Goal: Information Seeking & Learning: Learn about a topic

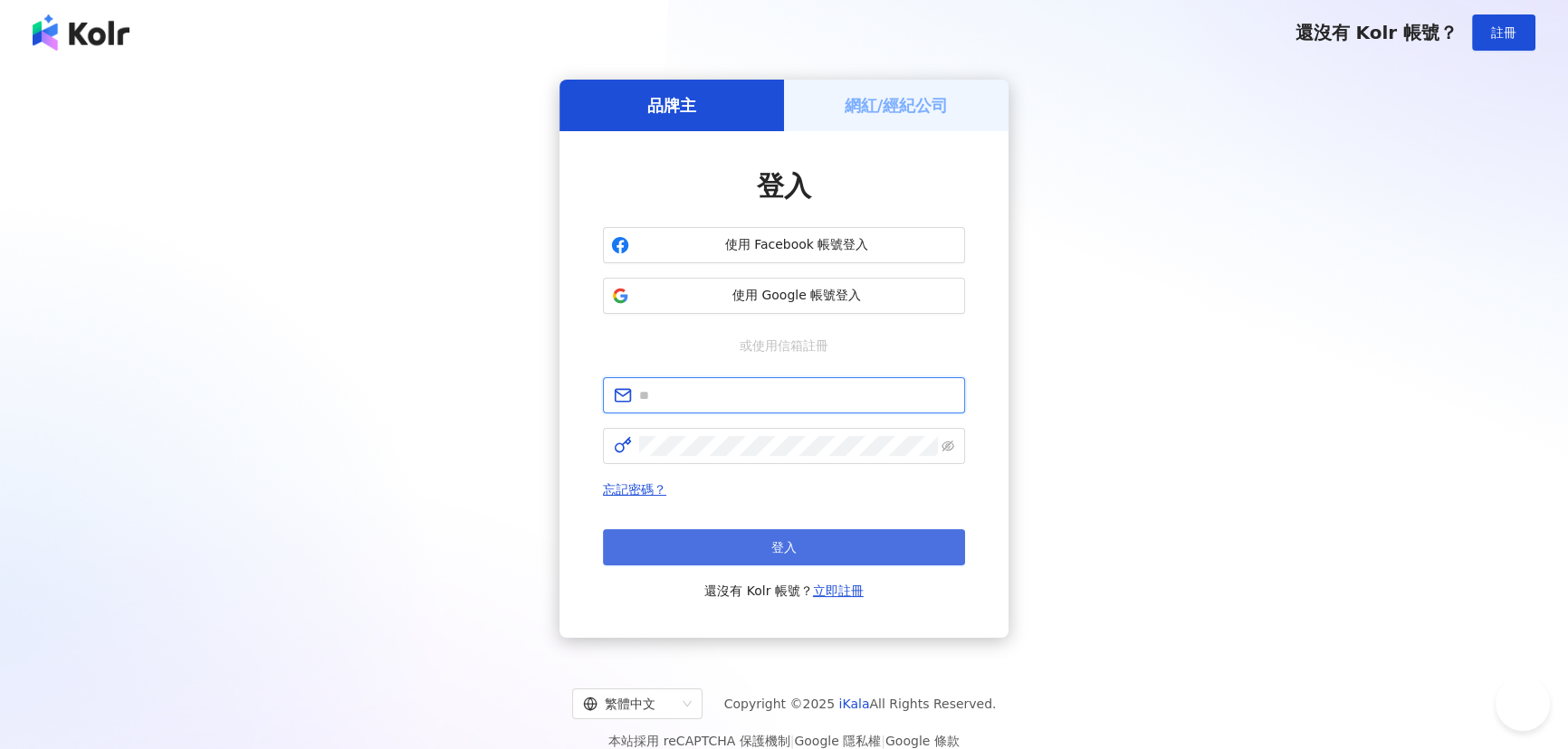
type input "**********"
click at [741, 552] on button "登入" at bounding box center [784, 548] width 362 height 36
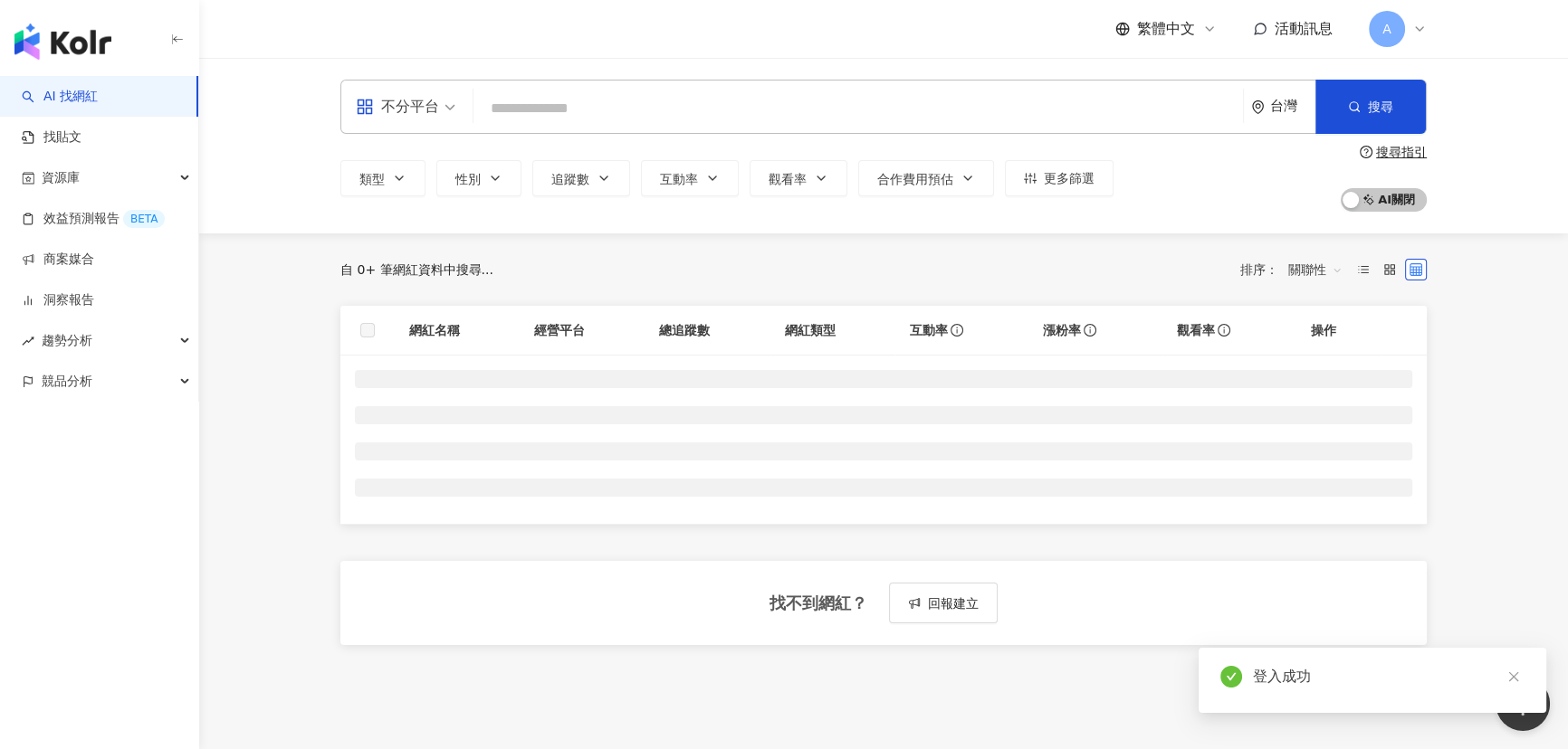
click at [169, 38] on div "button" at bounding box center [99, 38] width 199 height 76
click at [181, 38] on icon "button" at bounding box center [177, 40] width 15 height 15
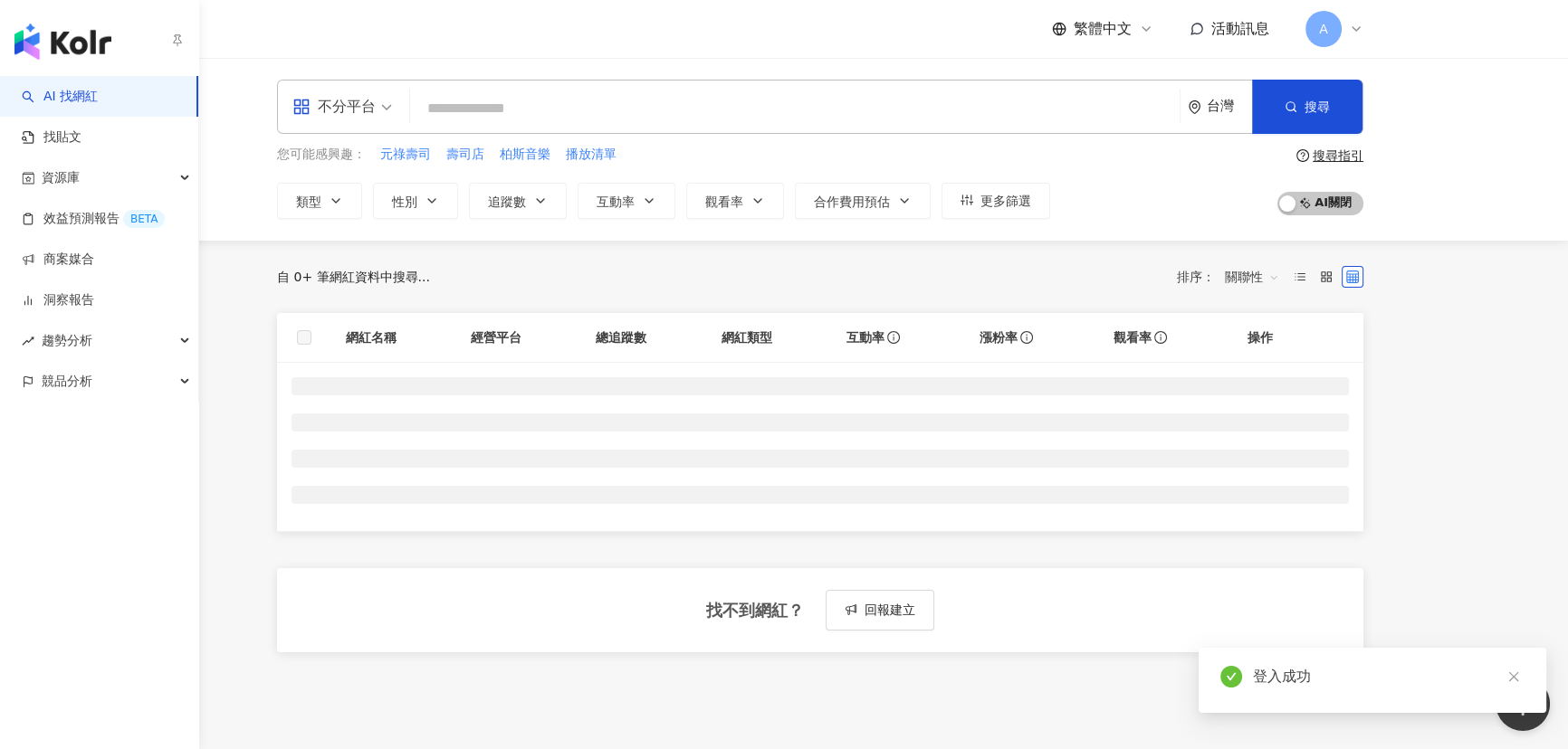
click at [181, 38] on icon "button" at bounding box center [177, 40] width 15 height 15
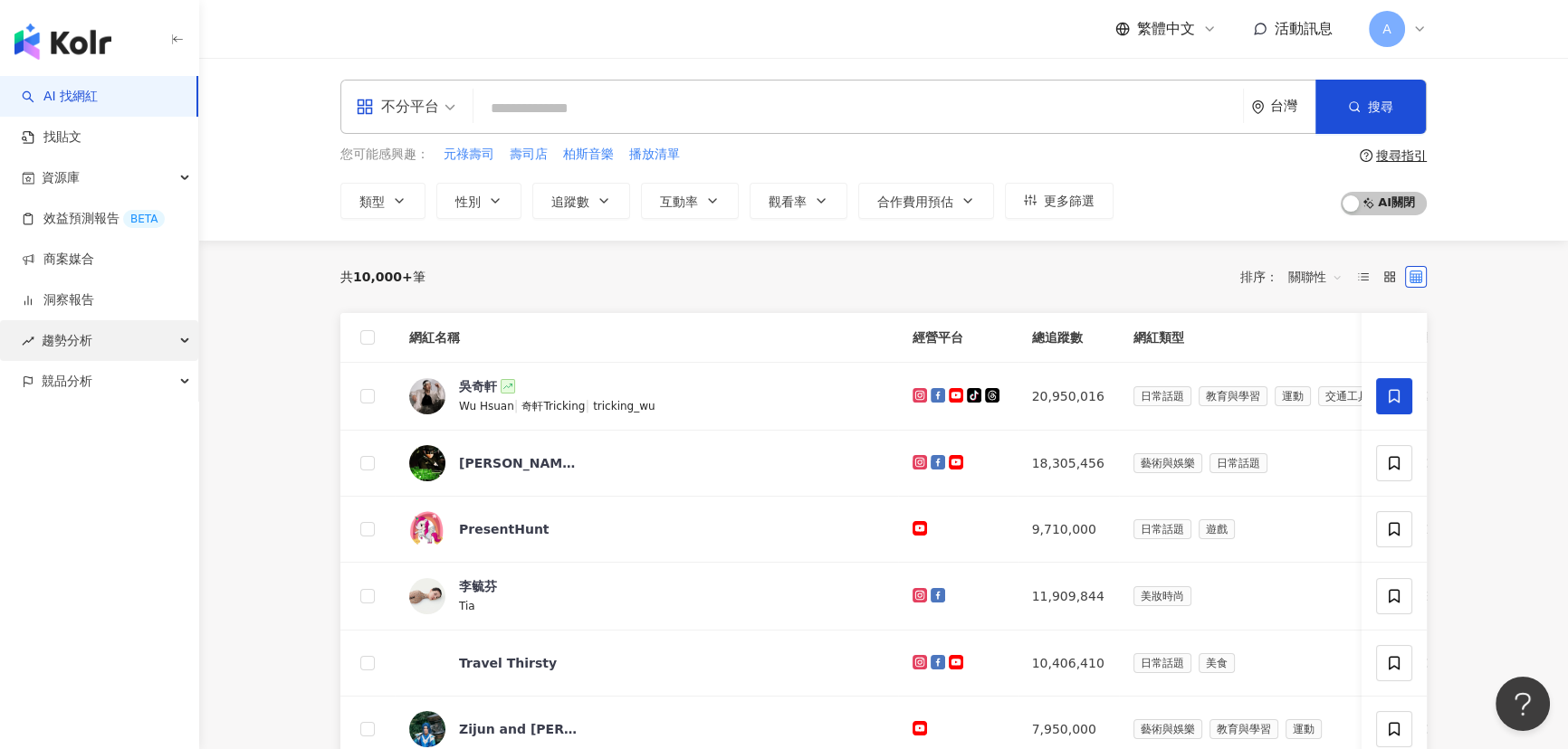
click at [136, 334] on div "趨勢分析" at bounding box center [99, 340] width 198 height 41
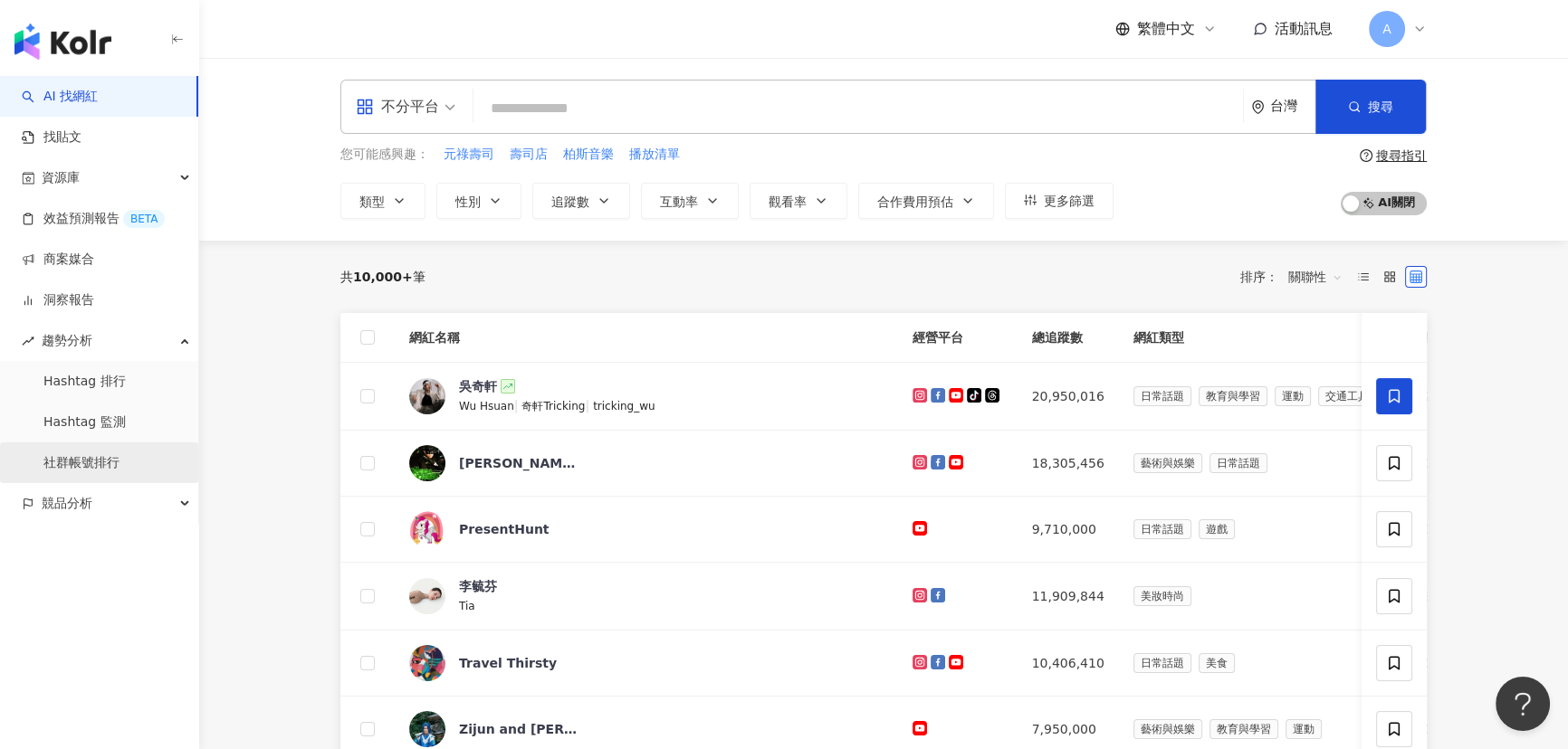
click at [119, 456] on link "社群帳號排行" at bounding box center [81, 463] width 76 height 18
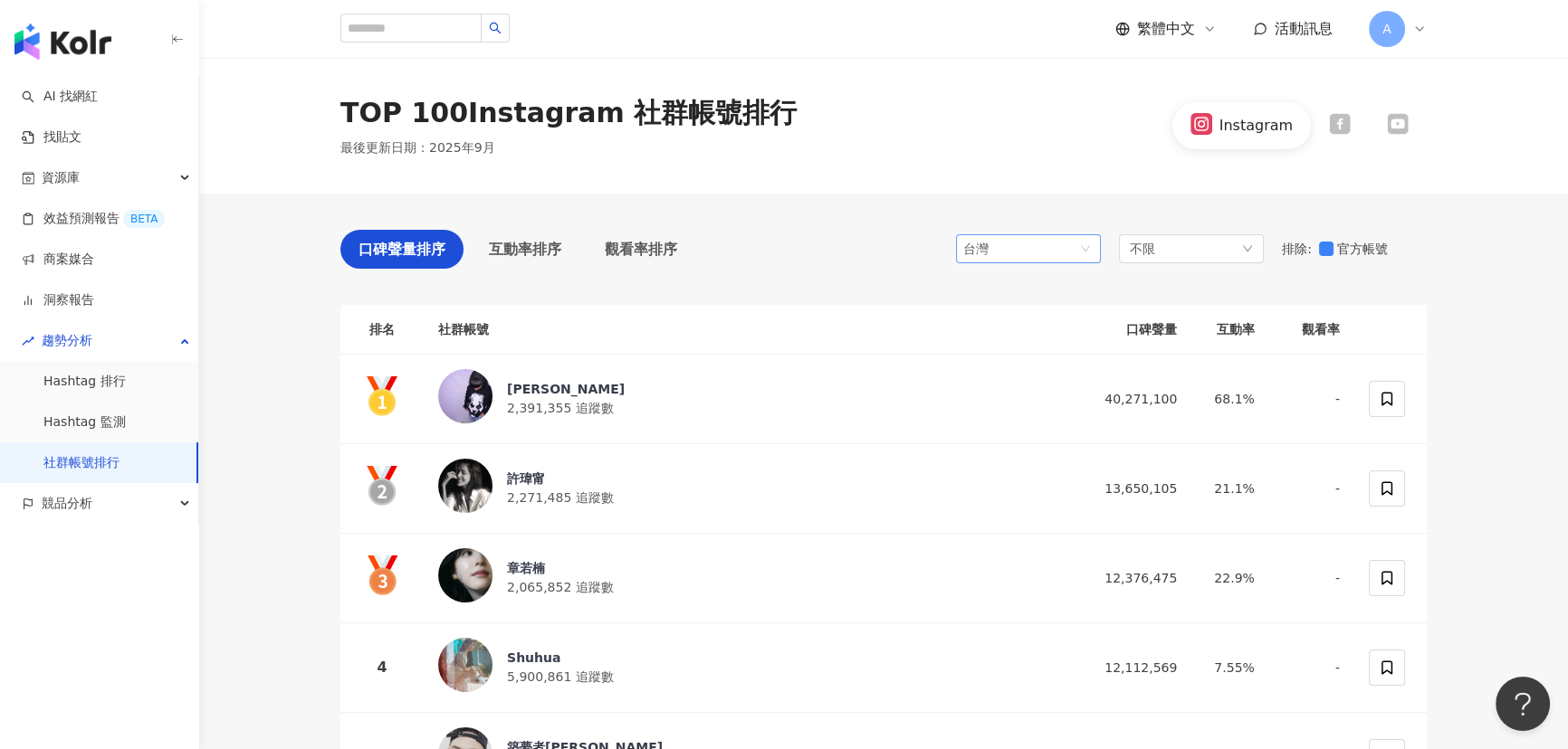
click at [1096, 253] on div "台灣" at bounding box center [1028, 248] width 145 height 29
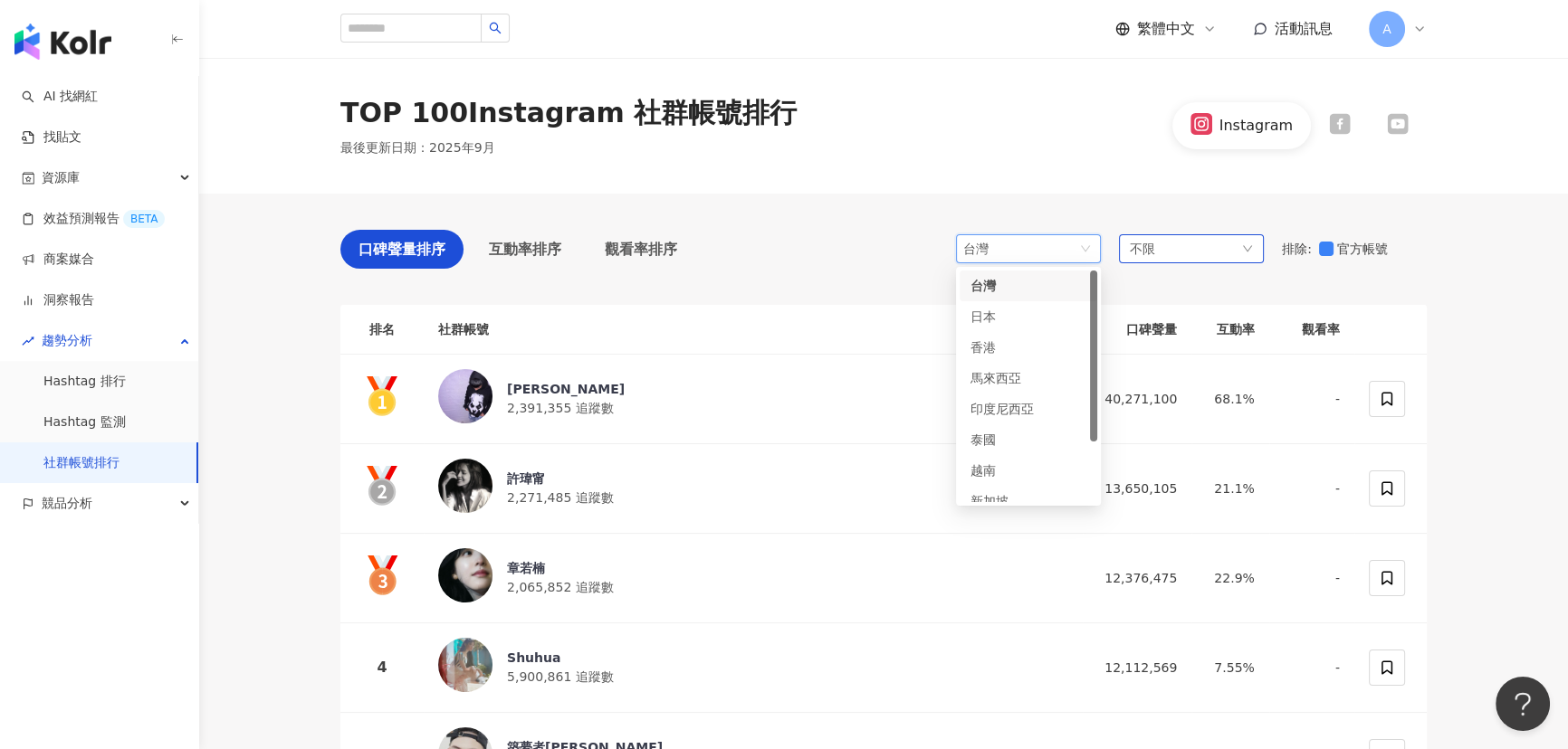
click at [1207, 245] on div "不限" at bounding box center [1191, 248] width 145 height 29
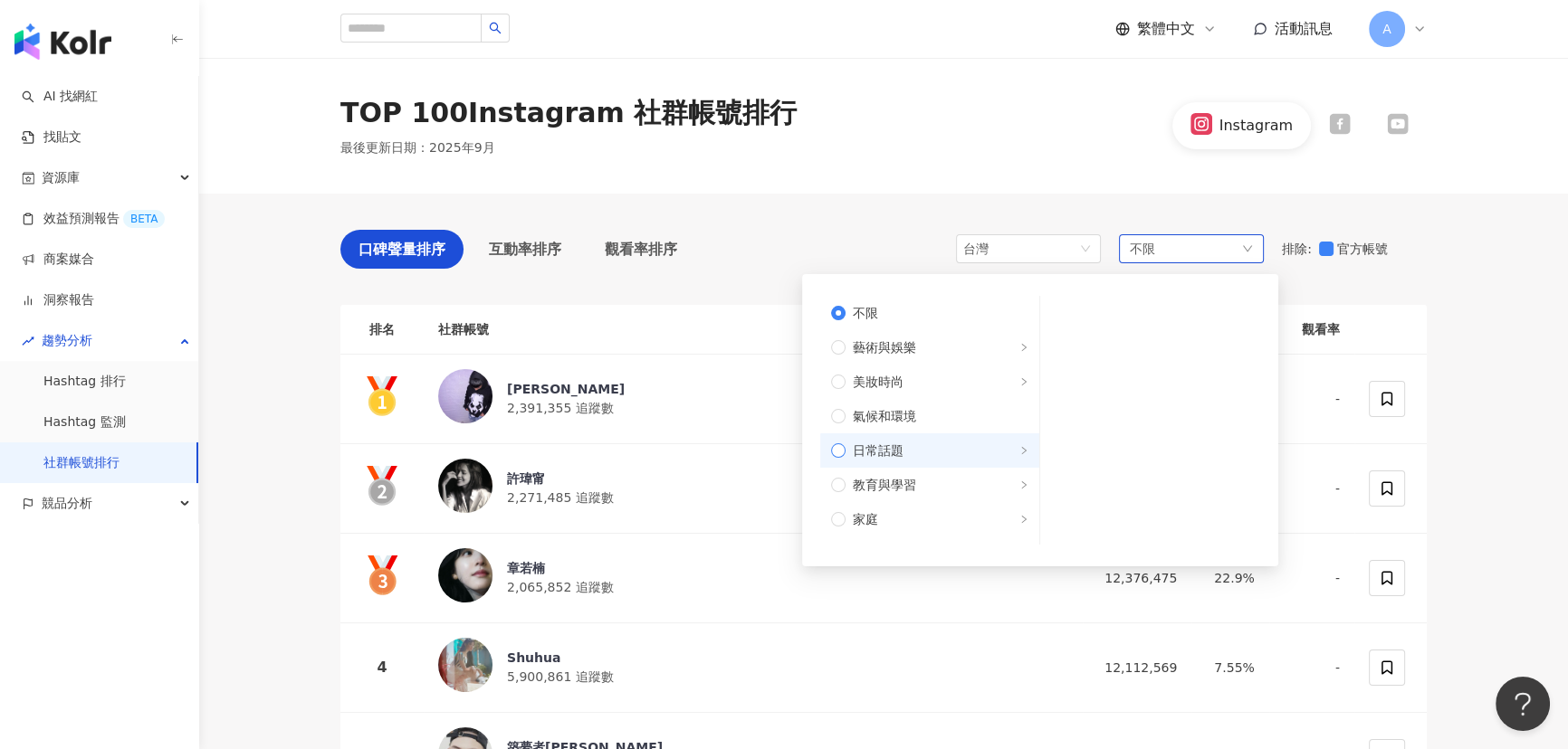
click at [947, 447] on span "日常話題" at bounding box center [937, 450] width 183 height 20
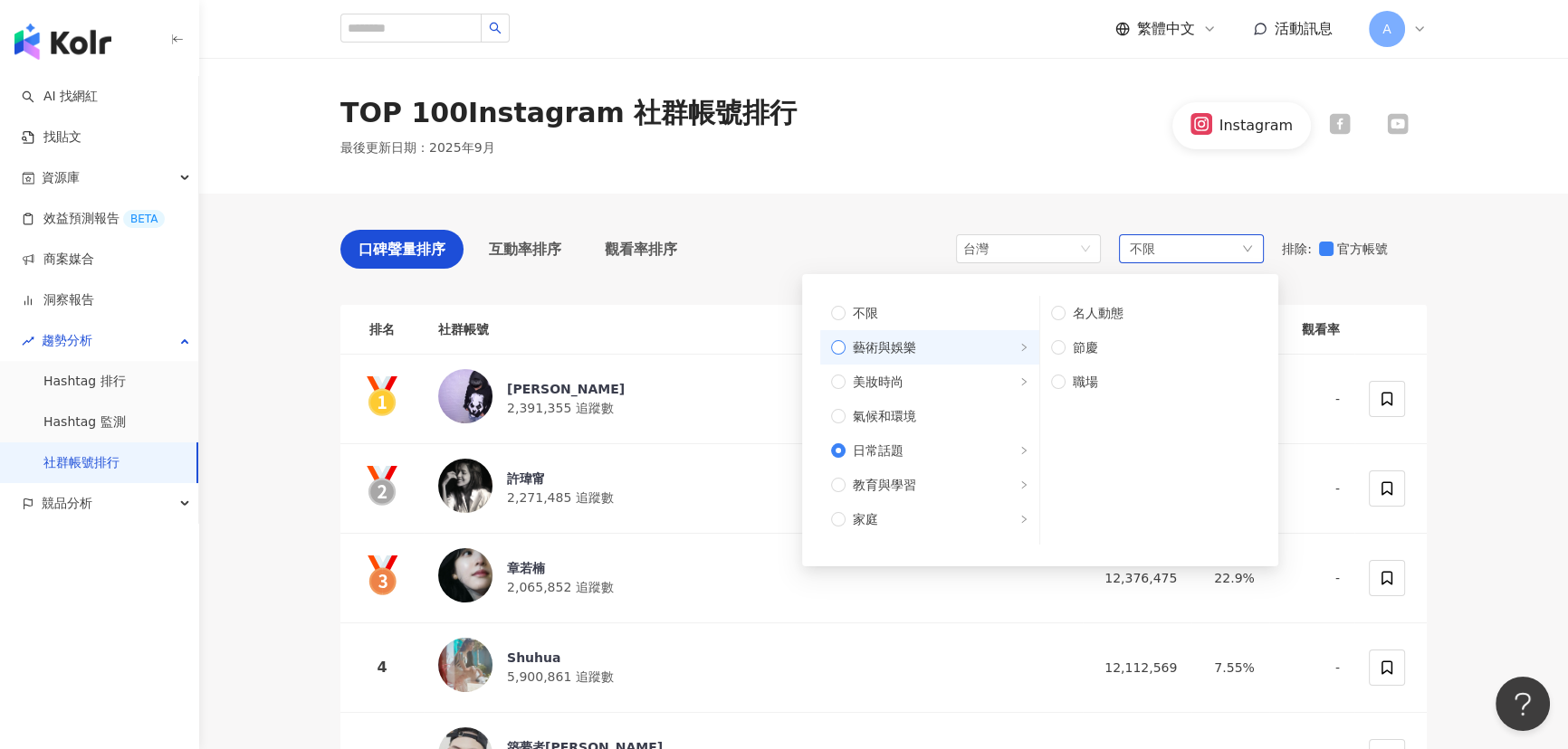
click at [977, 344] on span "藝術與娛樂" at bounding box center [937, 347] width 183 height 20
click at [982, 374] on span "美妝時尚" at bounding box center [937, 382] width 183 height 20
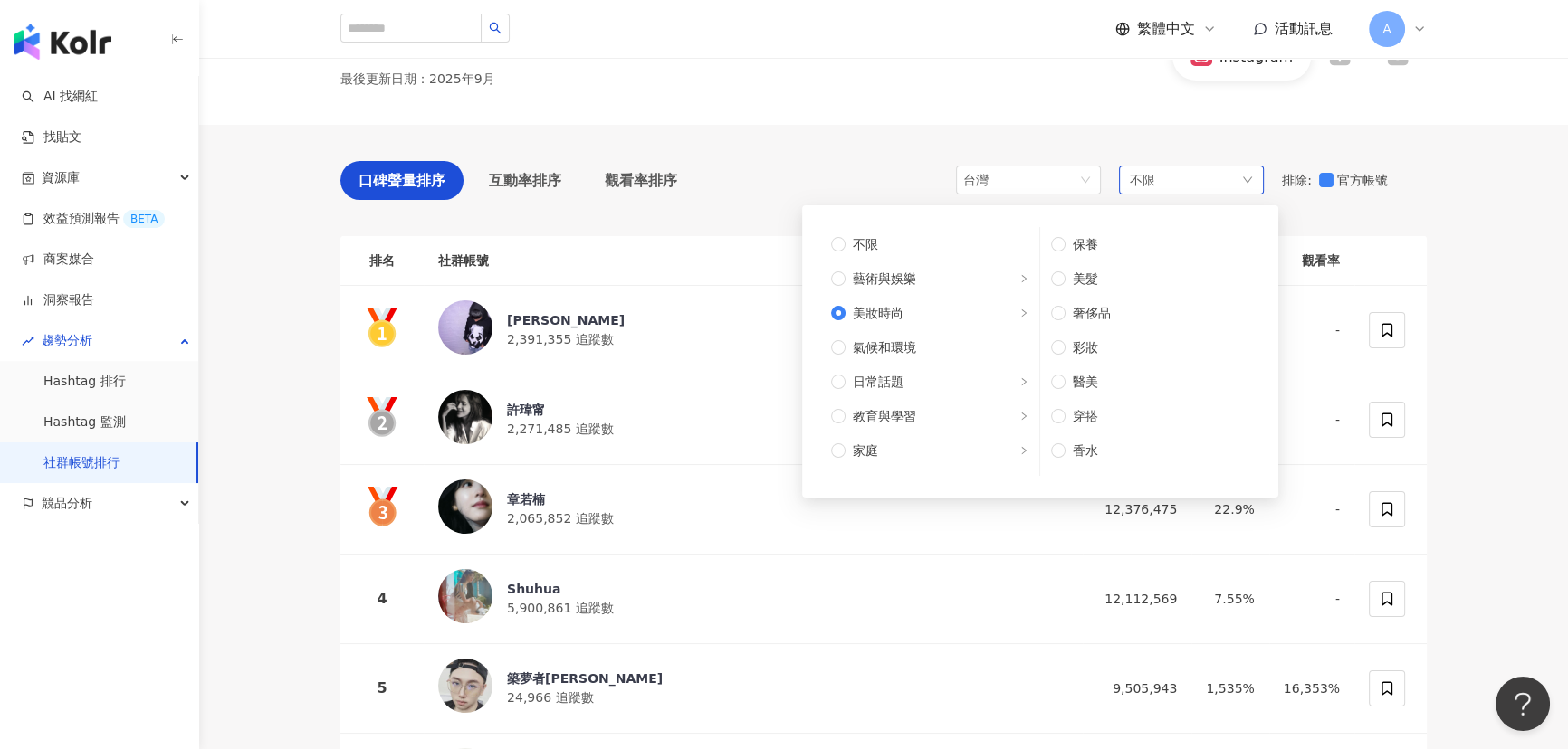
scroll to position [164, 0]
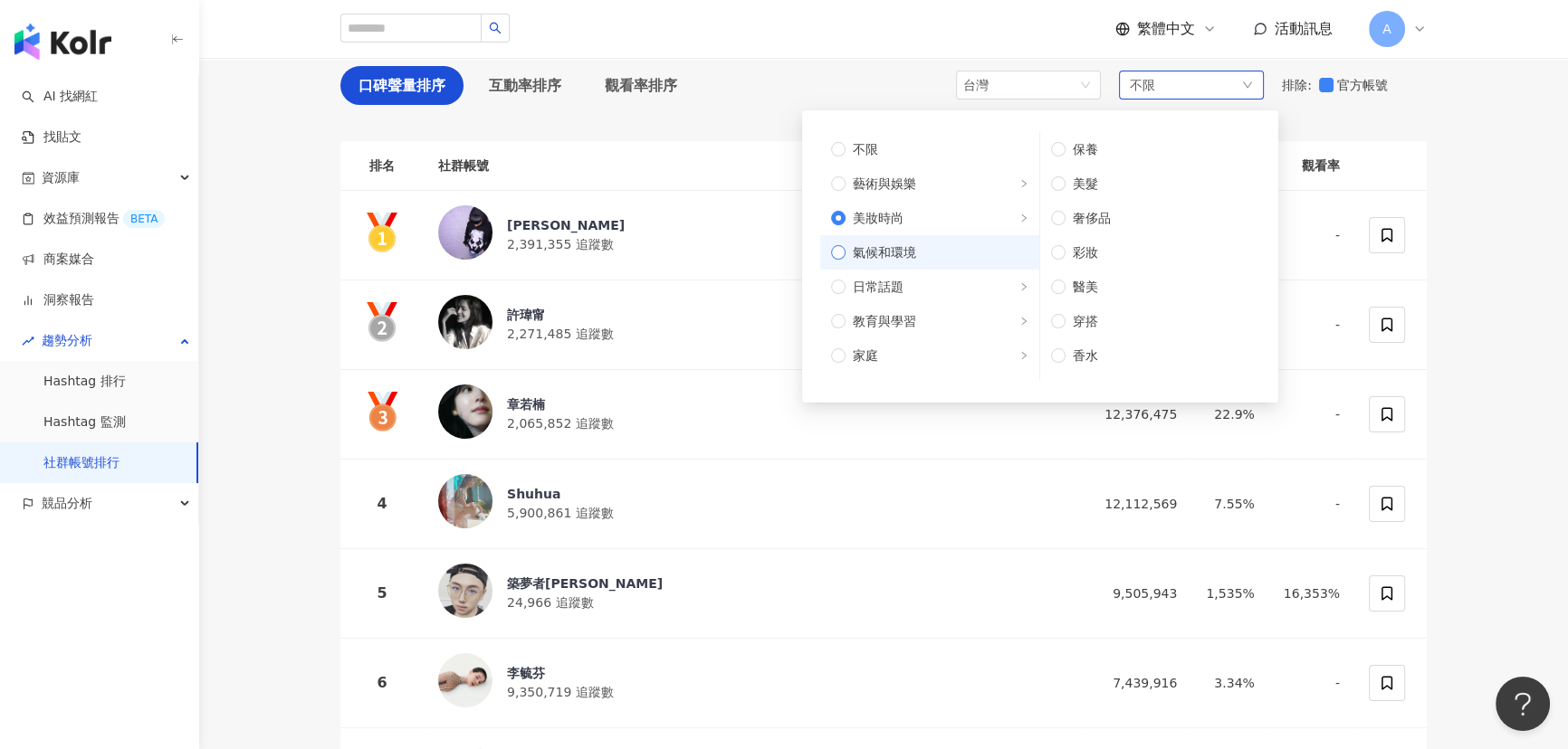
click at [969, 251] on span "氣候和環境" at bounding box center [937, 252] width 183 height 20
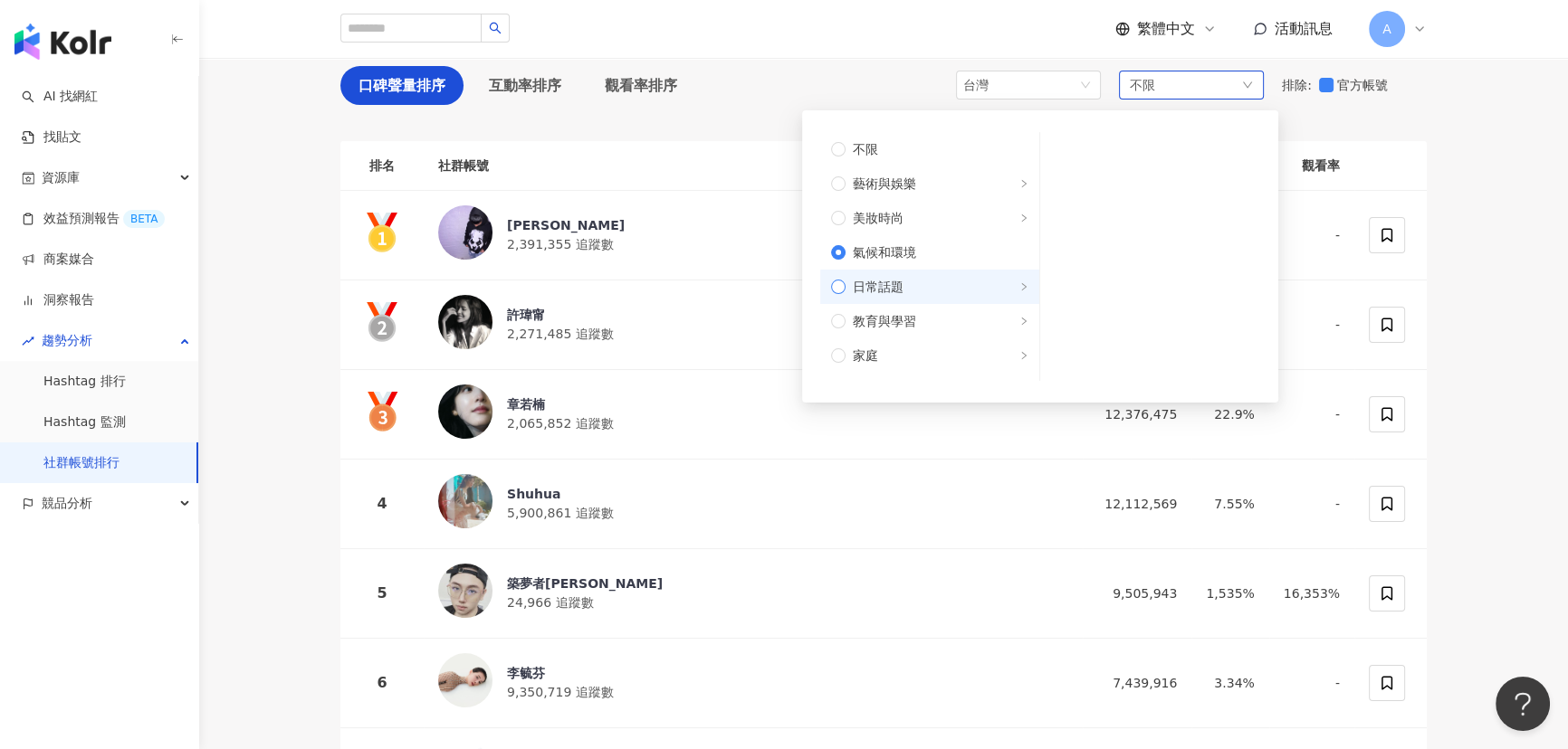
click at [975, 283] on span "日常話題" at bounding box center [937, 287] width 183 height 20
click at [968, 313] on span "教育與學習" at bounding box center [937, 321] width 183 height 20
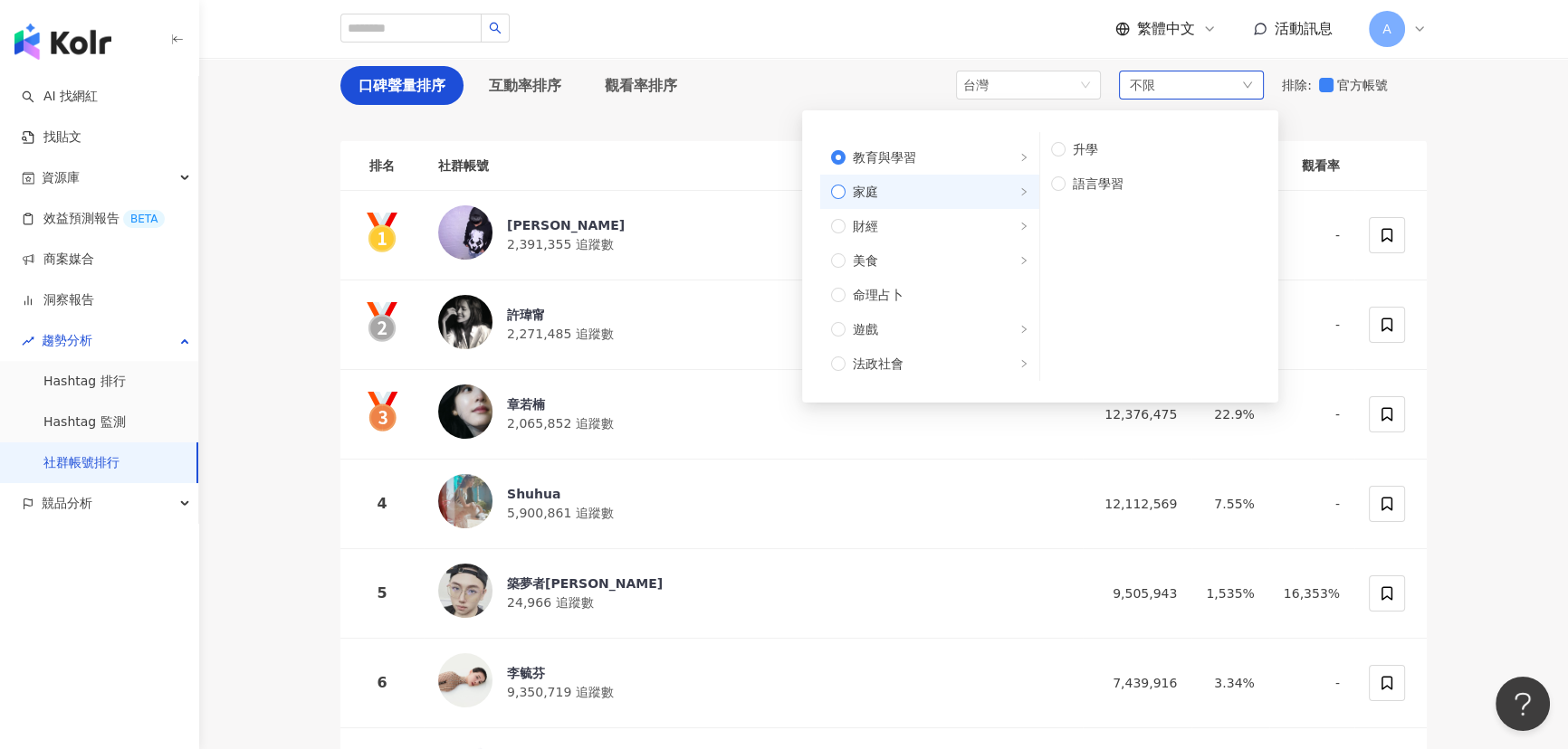
click at [974, 190] on span "家庭" at bounding box center [937, 191] width 183 height 20
click at [973, 216] on span "財經" at bounding box center [937, 226] width 183 height 20
click at [973, 245] on label "美食" at bounding box center [929, 260] width 219 height 35
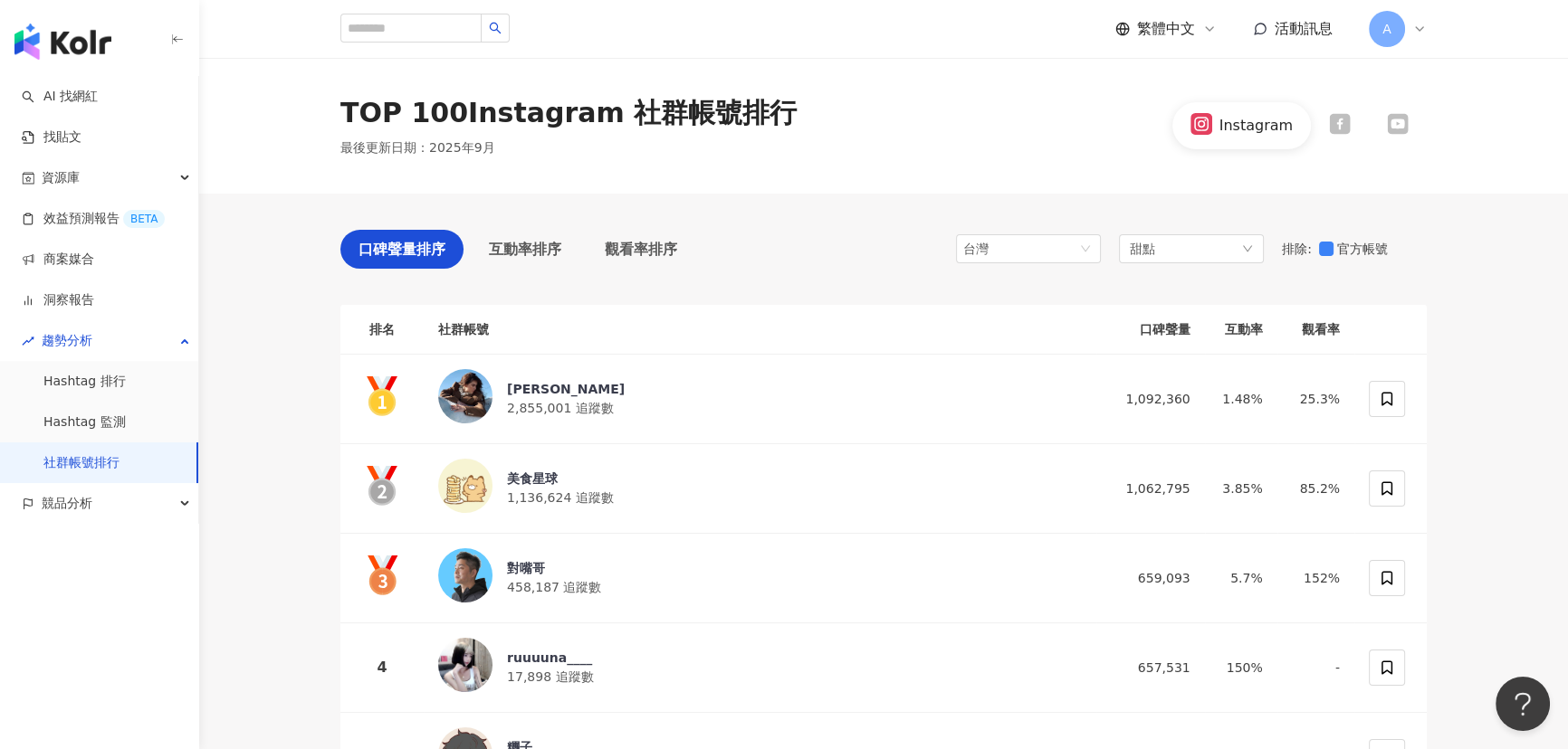
click at [1346, 127] on icon at bounding box center [1339, 124] width 21 height 21
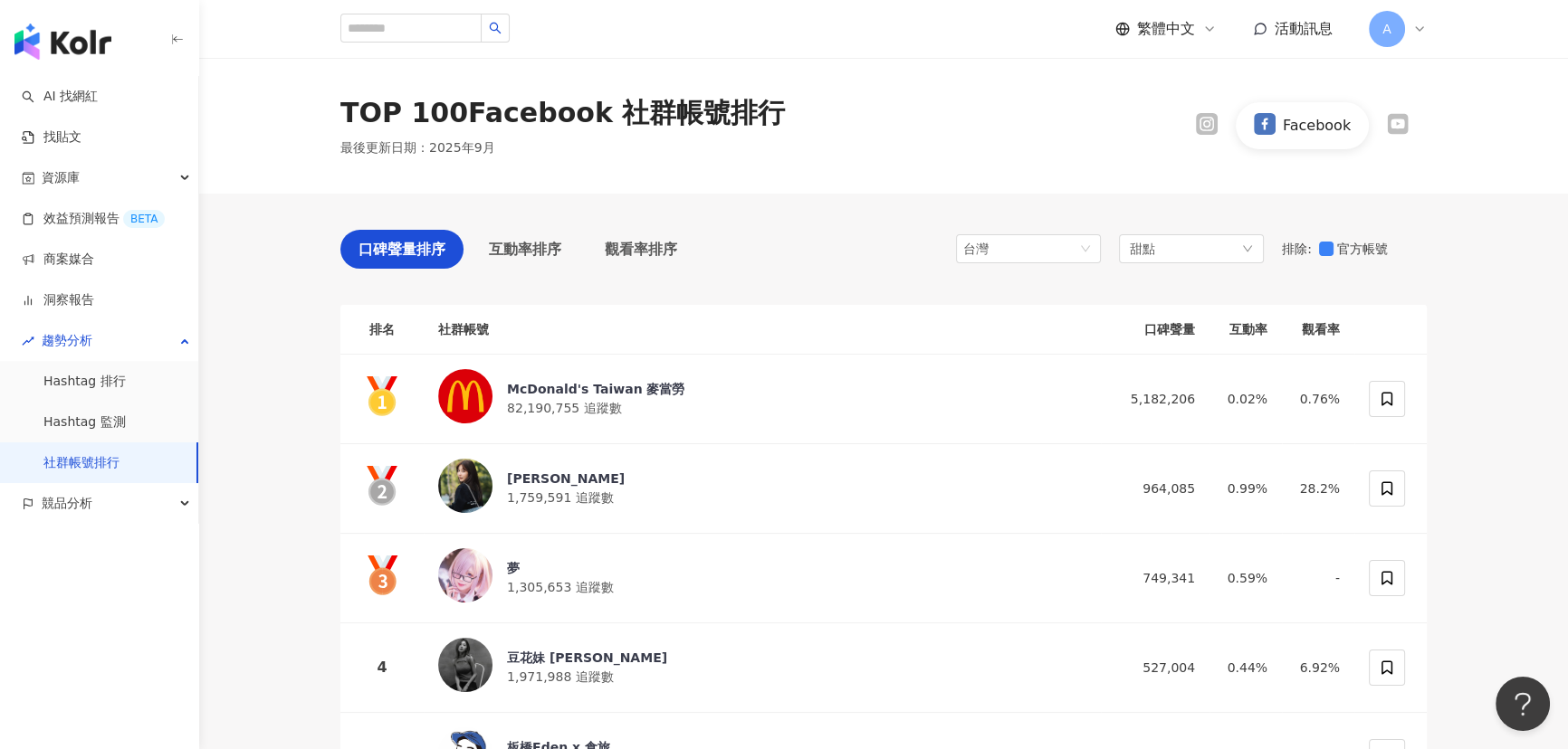
click at [1400, 126] on icon at bounding box center [1396, 124] width 17 height 12
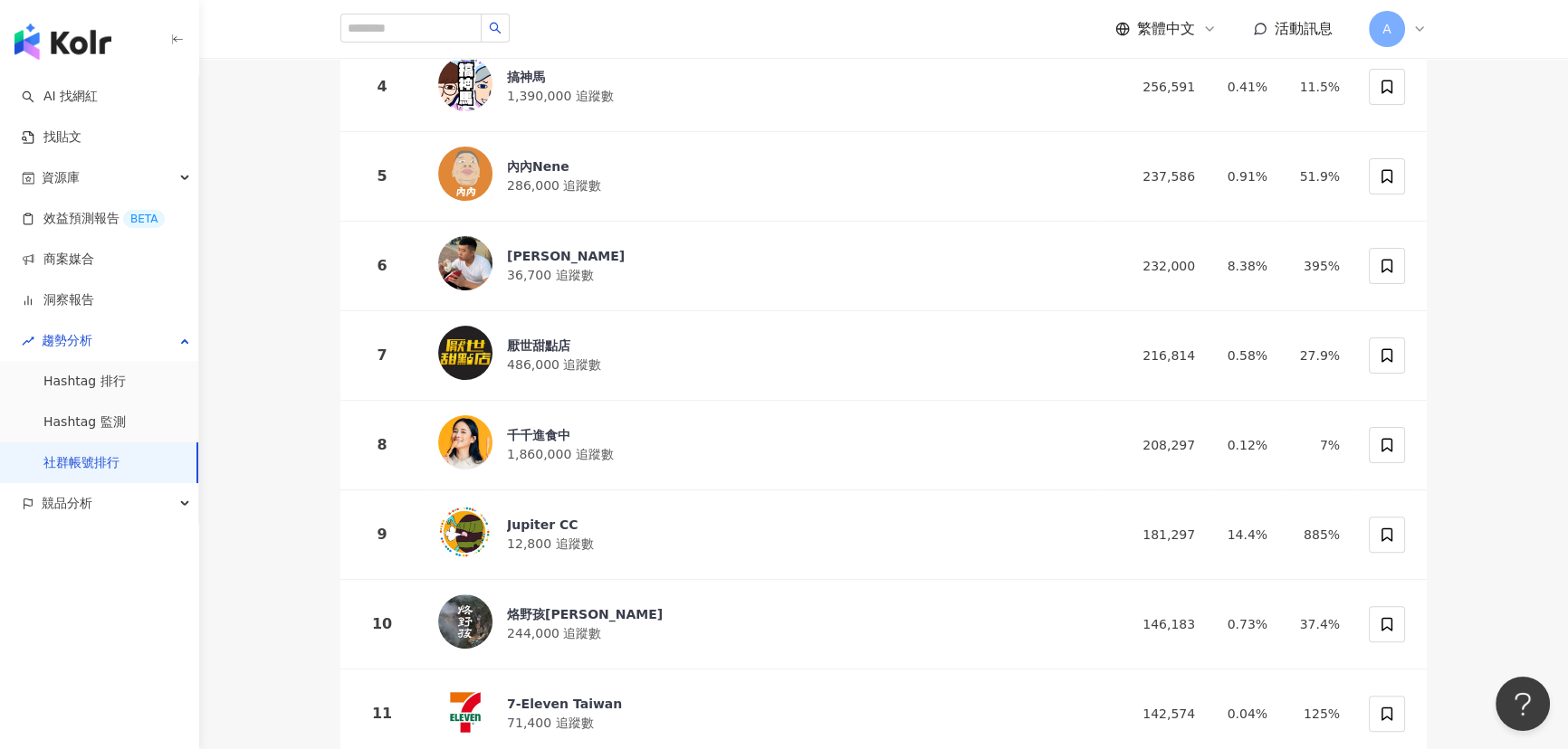
scroll to position [822, 0]
